Goal: Go to known website: Access a specific website the user already knows

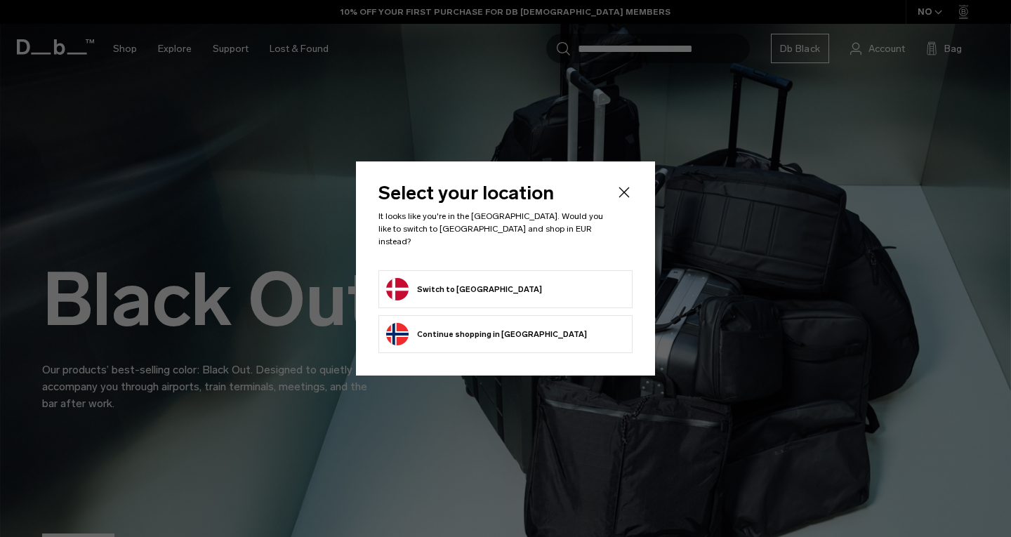
click at [465, 278] on button "Switch to Denmark" at bounding box center [464, 289] width 156 height 22
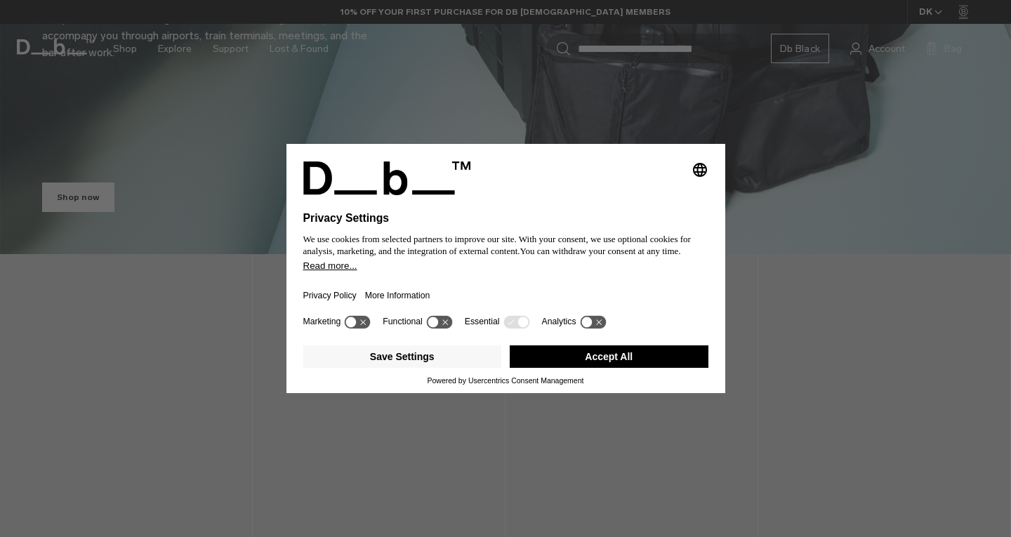
click at [628, 349] on button "Accept All" at bounding box center [609, 356] width 199 height 22
